Goal: Task Accomplishment & Management: Use online tool/utility

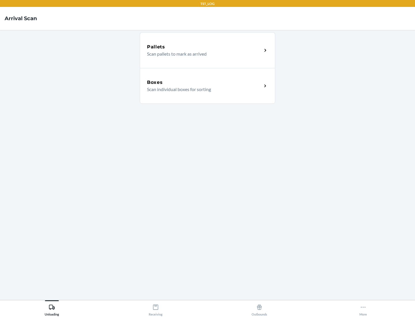
click at [204, 82] on div "Boxes" at bounding box center [204, 82] width 115 height 7
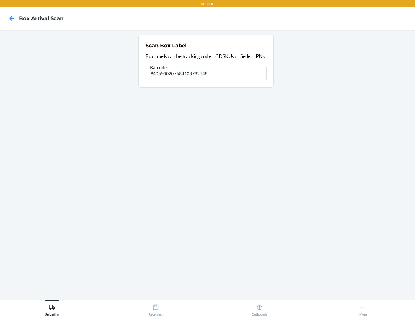
type input "9405500207584108782148"
